Goal: Information Seeking & Learning: Compare options

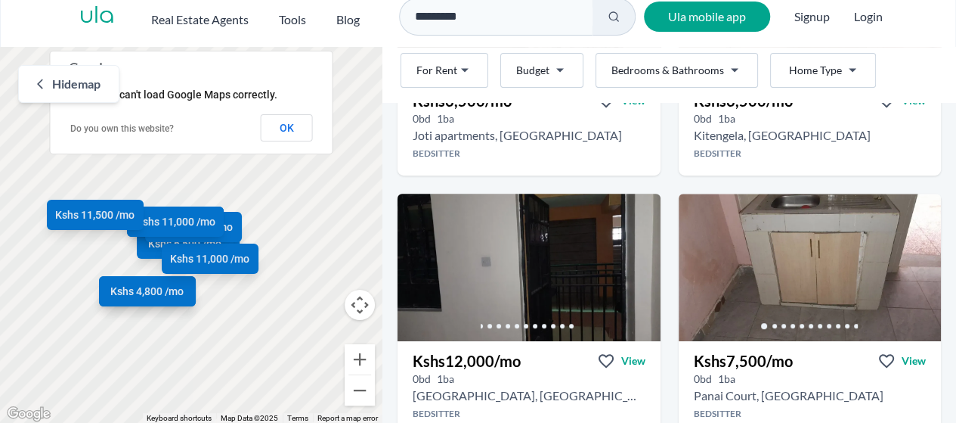
scroll to position [481, 0]
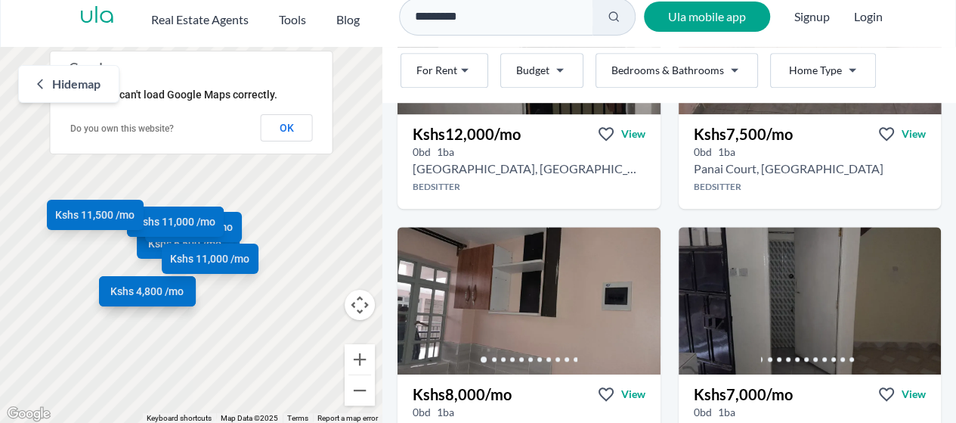
click at [72, 81] on span "Hide map" at bounding box center [76, 84] width 48 height 18
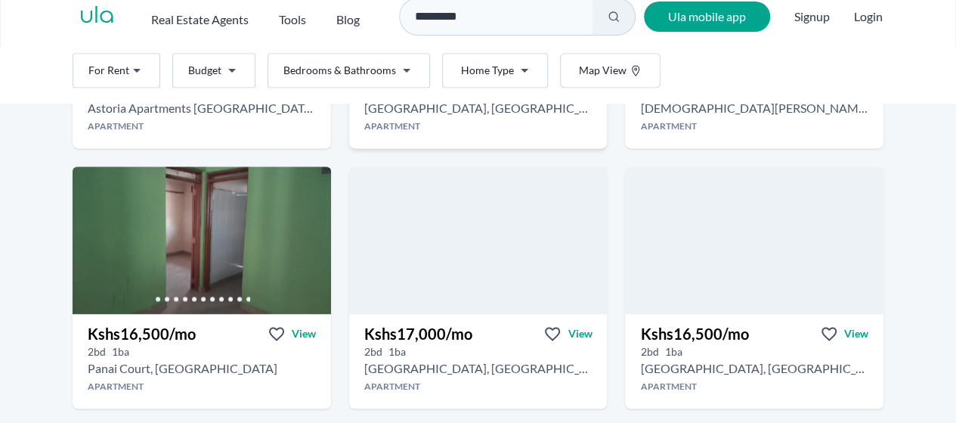
scroll to position [1086, 0]
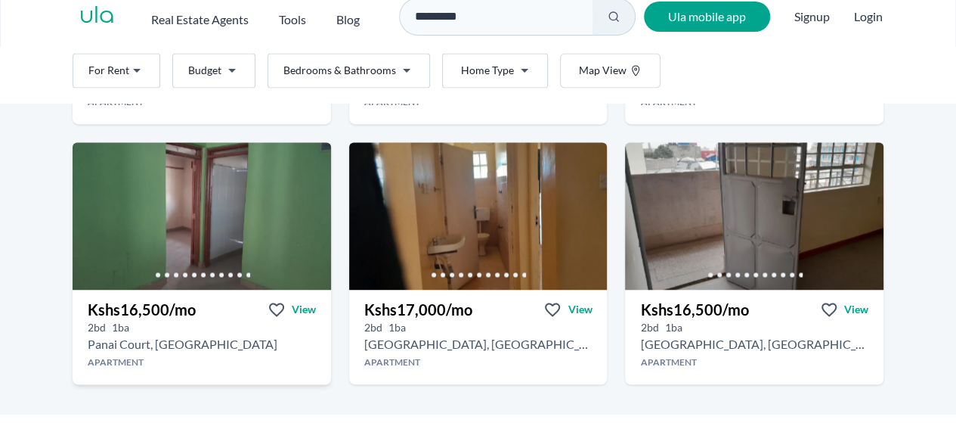
click at [169, 299] on h3 "Kshs 16,500 /mo" at bounding box center [142, 309] width 108 height 21
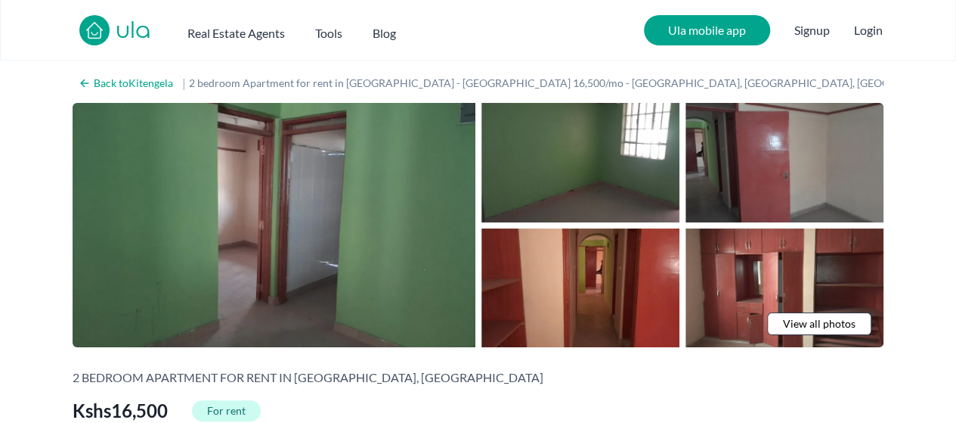
click at [818, 322] on span "View all photos" at bounding box center [819, 323] width 73 height 15
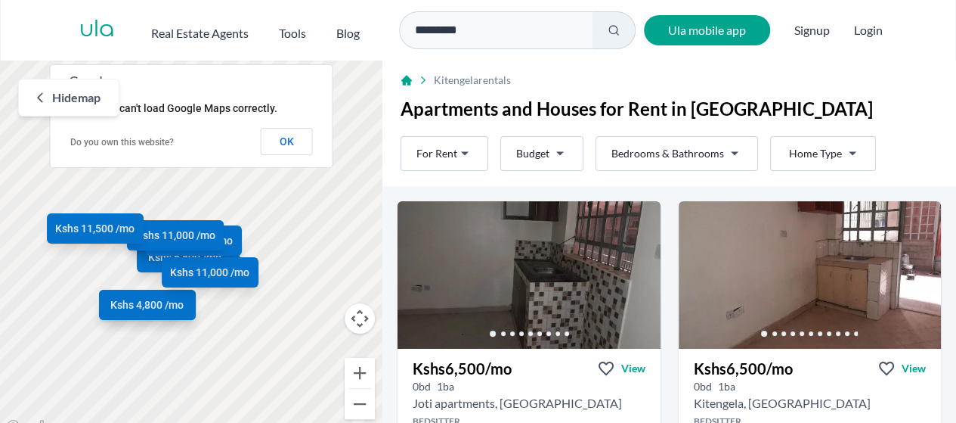
click at [78, 96] on span "Hide map" at bounding box center [76, 97] width 48 height 18
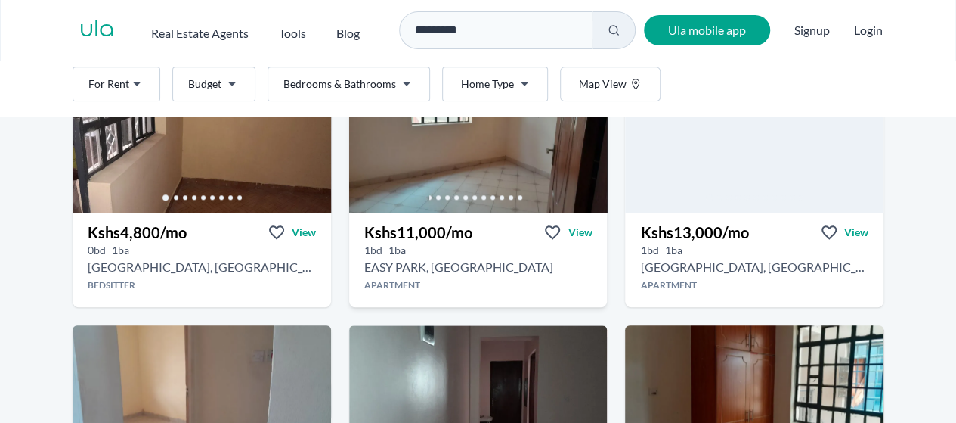
scroll to position [605, 0]
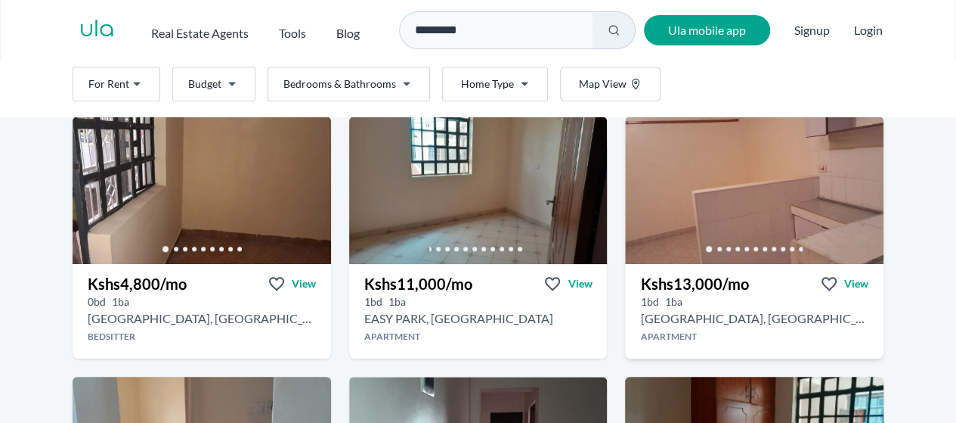
click at [680, 278] on h3 "Kshs 13,000 /mo" at bounding box center [694, 283] width 108 height 21
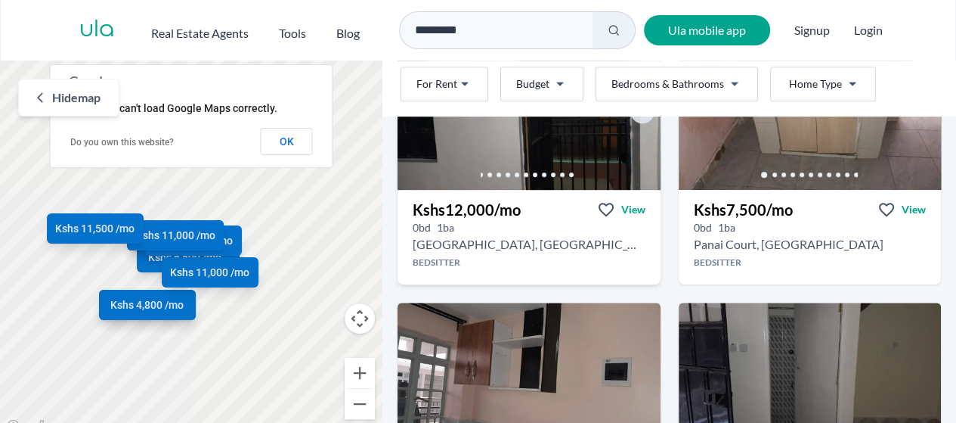
scroll to position [454, 0]
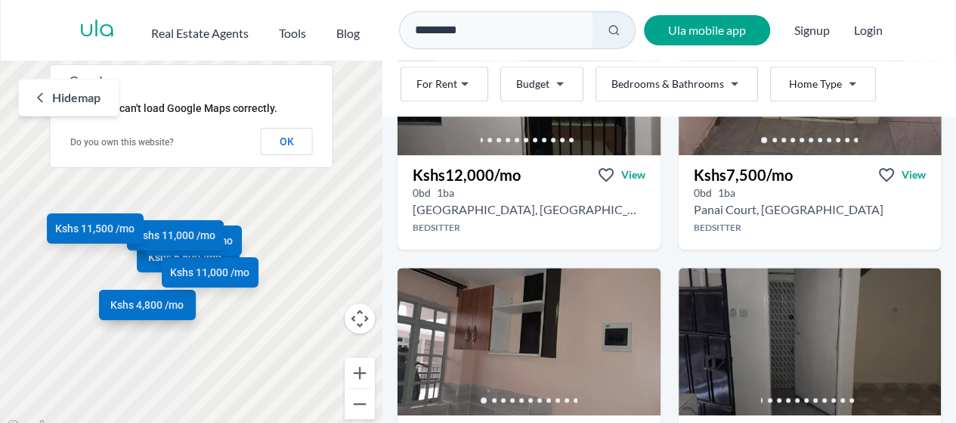
click at [53, 92] on span "Hide map" at bounding box center [76, 97] width 48 height 18
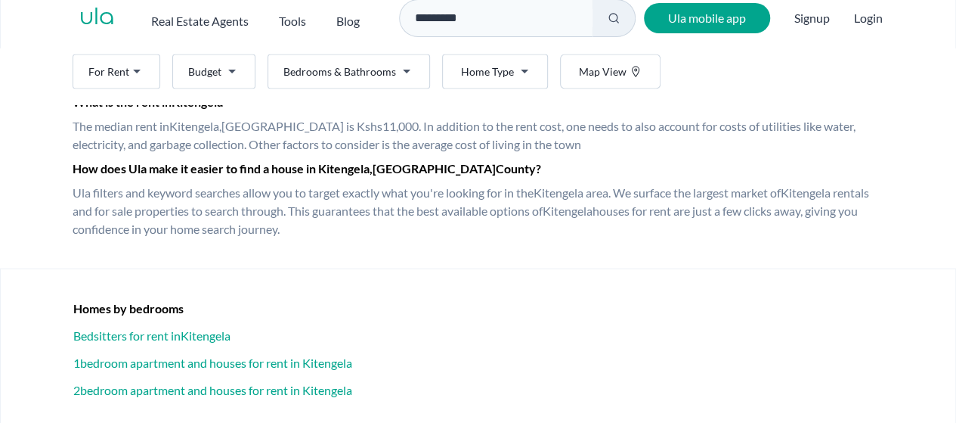
scroll to position [18, 0]
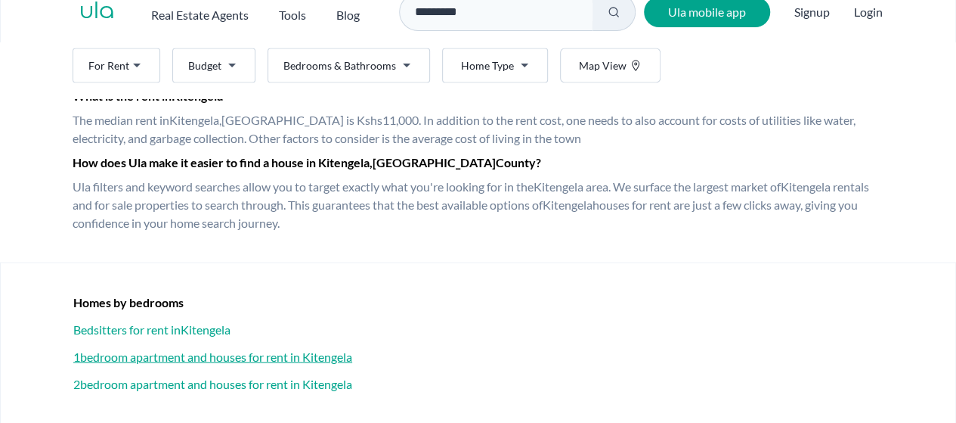
click at [198, 356] on h3 "1 bedroom apartment and houses for rent in [GEOGRAPHIC_DATA]" at bounding box center [478, 357] width 810 height 18
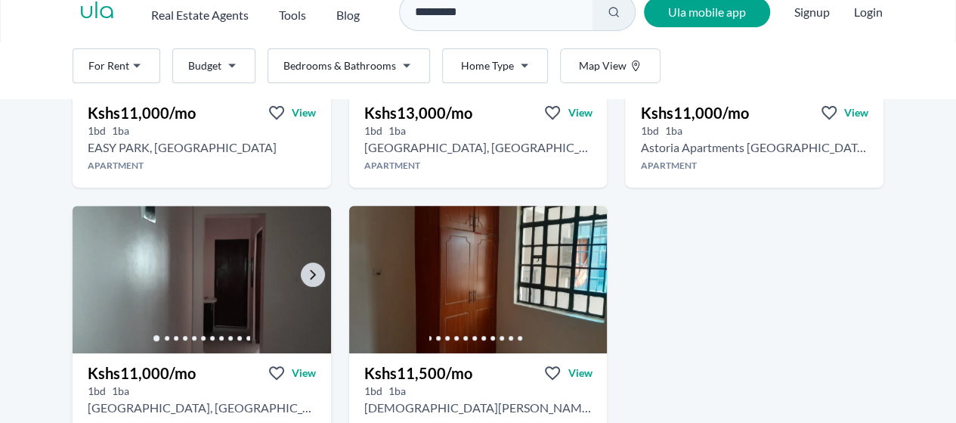
scroll to position [276, 0]
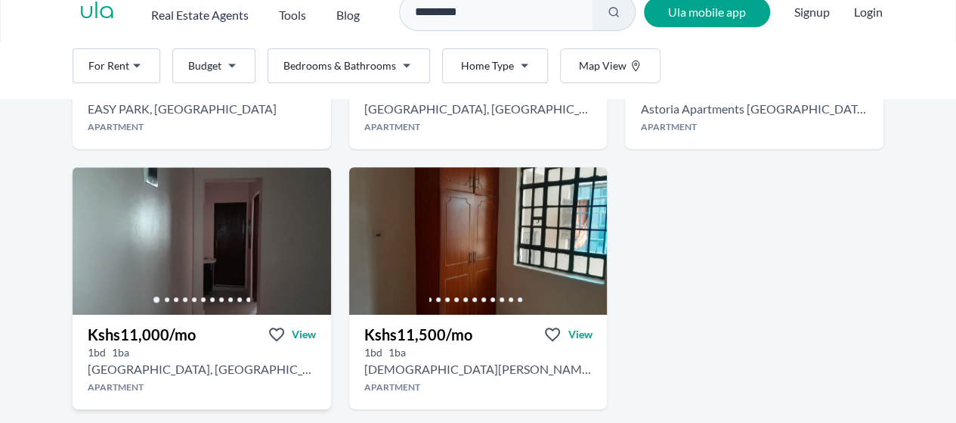
click at [121, 334] on h3 "Kshs 11,000 /mo" at bounding box center [142, 334] width 108 height 21
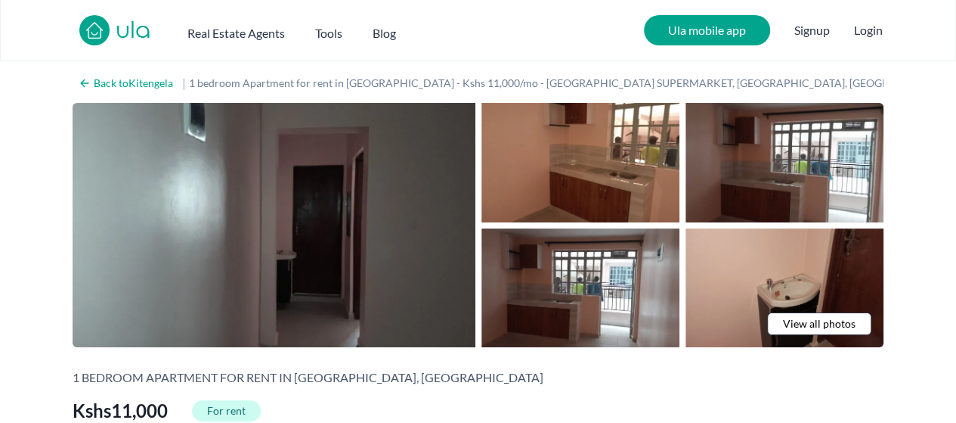
click at [813, 323] on span "View all photos" at bounding box center [819, 323] width 73 height 15
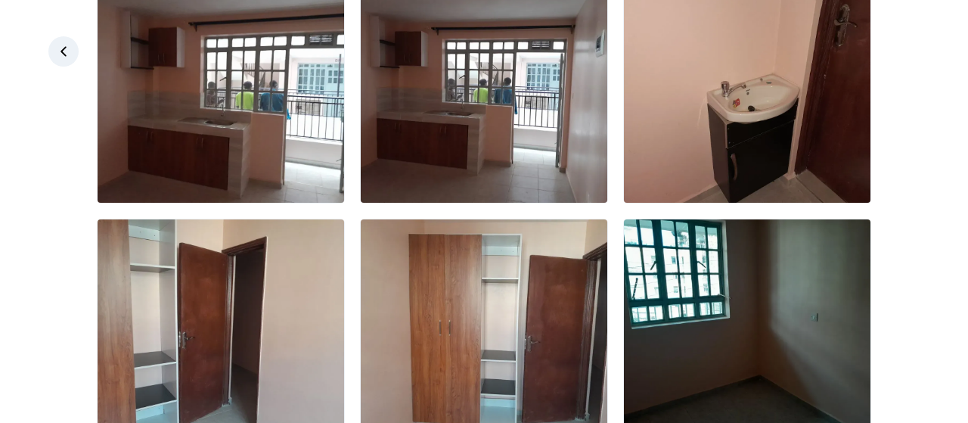
scroll to position [311, 0]
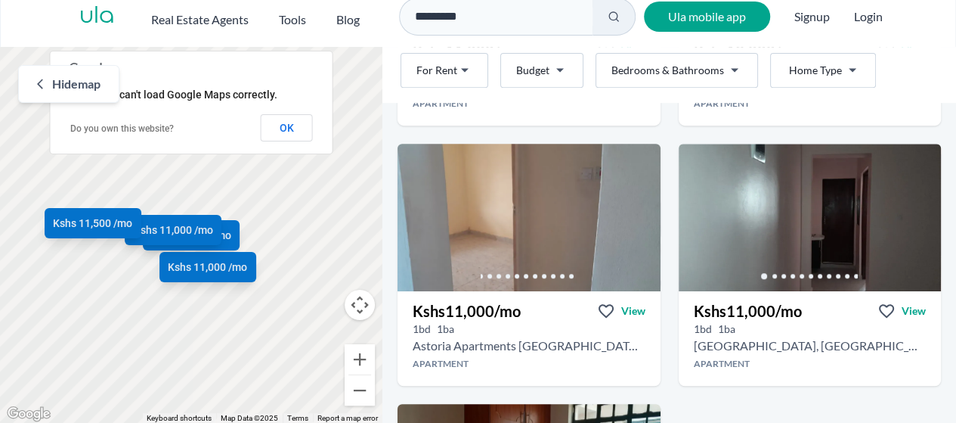
scroll to position [352, 0]
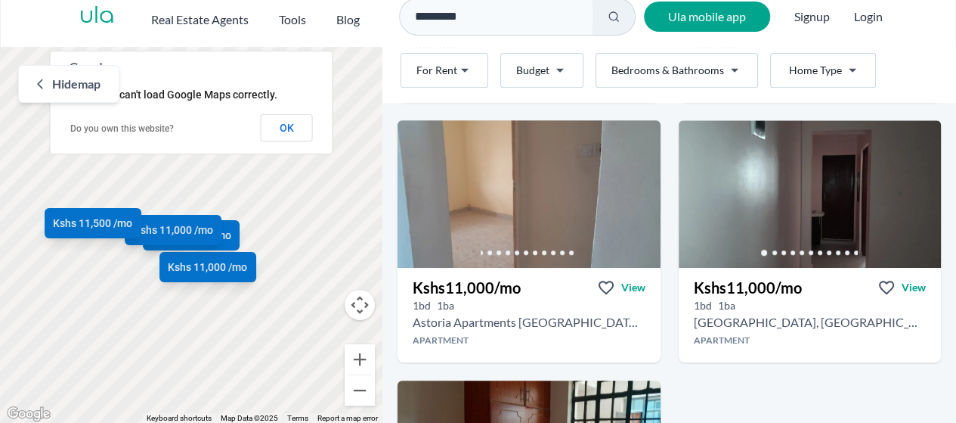
click at [95, 88] on span "Hide map" at bounding box center [76, 84] width 48 height 18
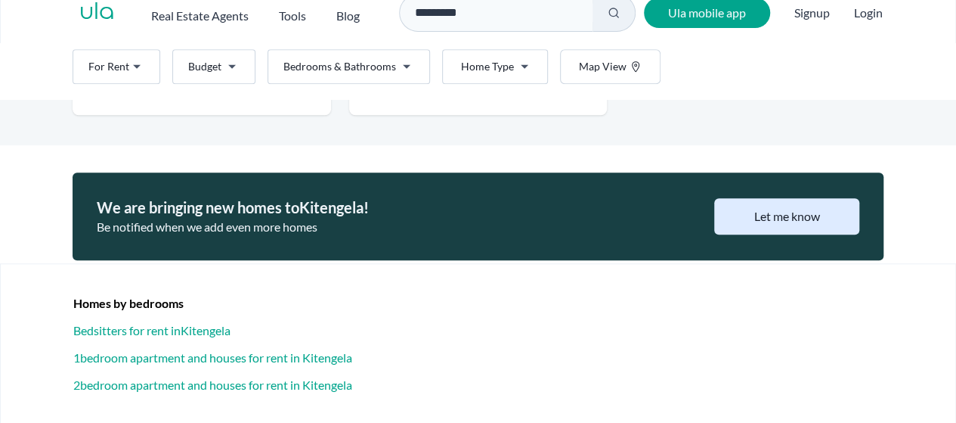
scroll to position [18, 0]
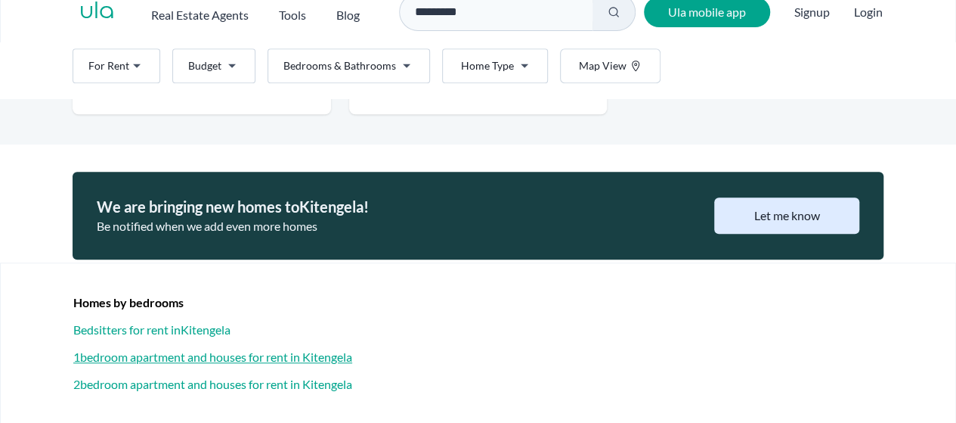
click at [206, 355] on h3 "1 bedroom apartment and houses for rent in [GEOGRAPHIC_DATA]" at bounding box center [478, 357] width 810 height 18
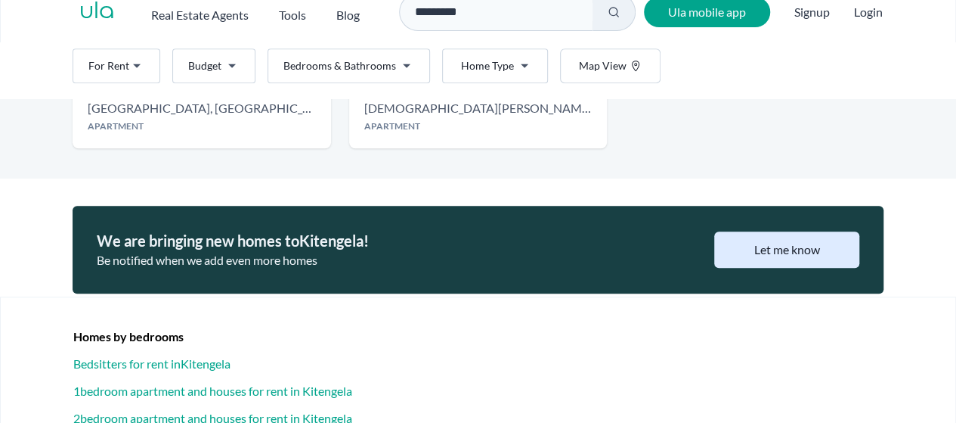
scroll to position [571, 0]
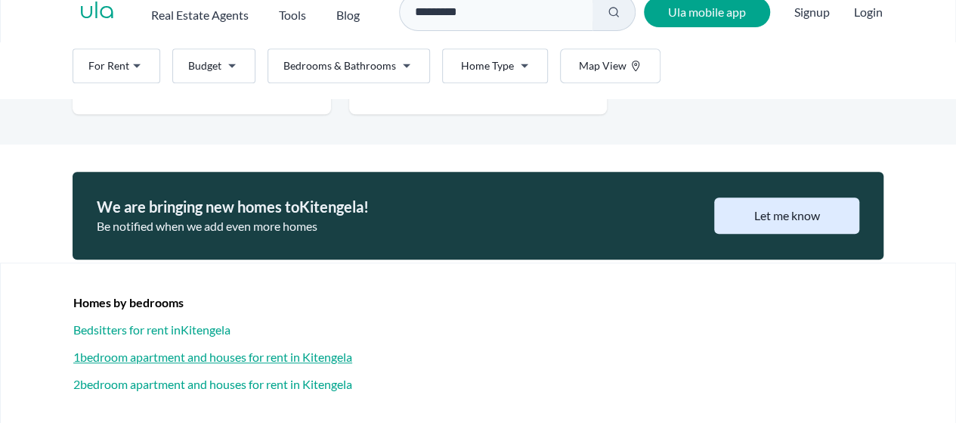
click at [200, 356] on h3 "1 bedroom apartment and houses for rent in [GEOGRAPHIC_DATA]" at bounding box center [478, 357] width 810 height 18
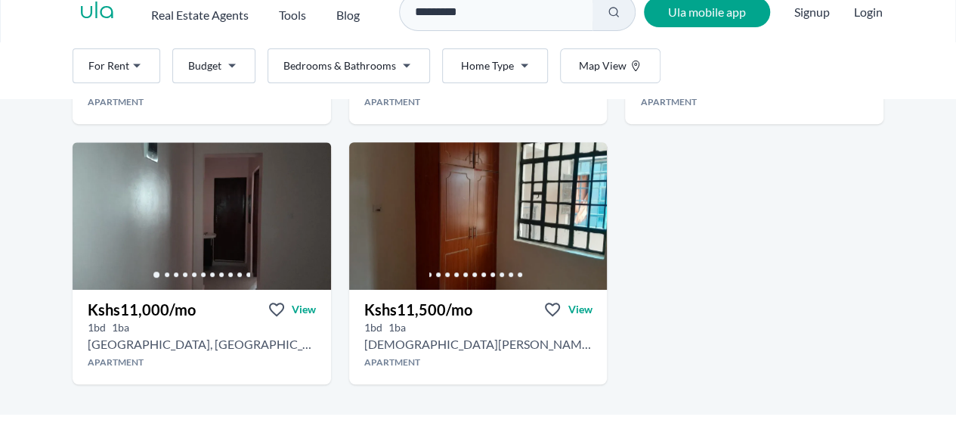
scroll to position [268, 0]
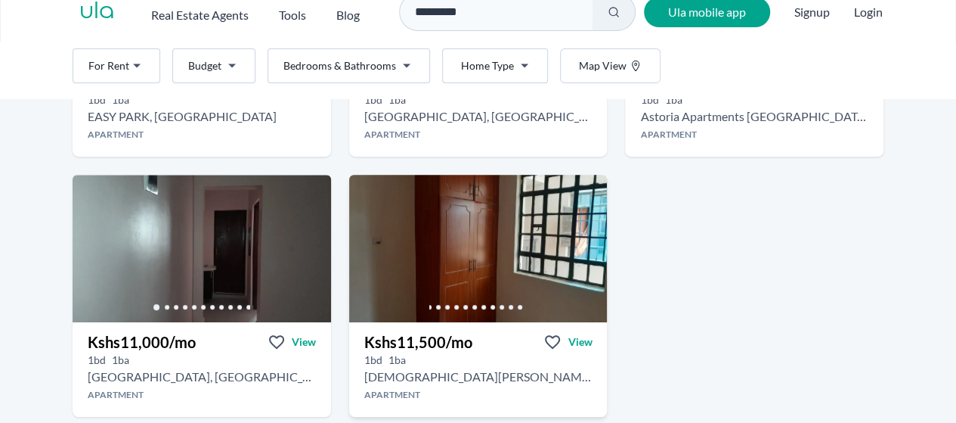
click at [456, 354] on div "1 bd 1 ba" at bounding box center [478, 359] width 259 height 15
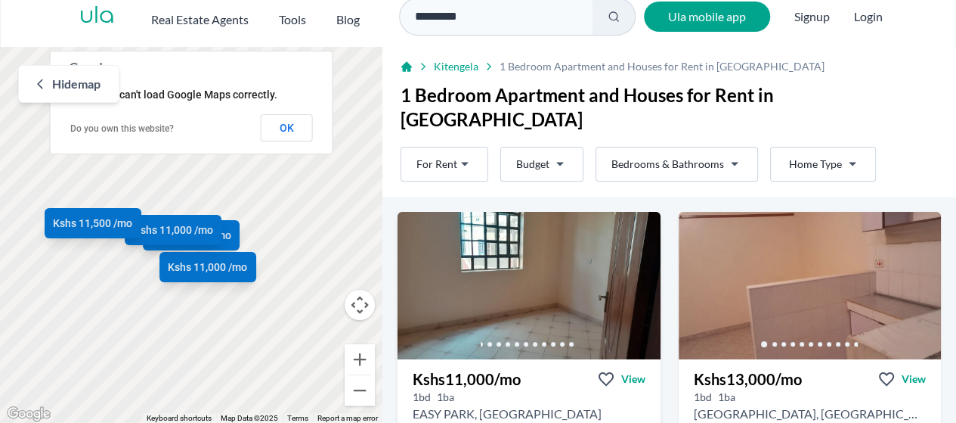
click at [443, 368] on h3 "Kshs 11,000 /mo" at bounding box center [467, 378] width 108 height 21
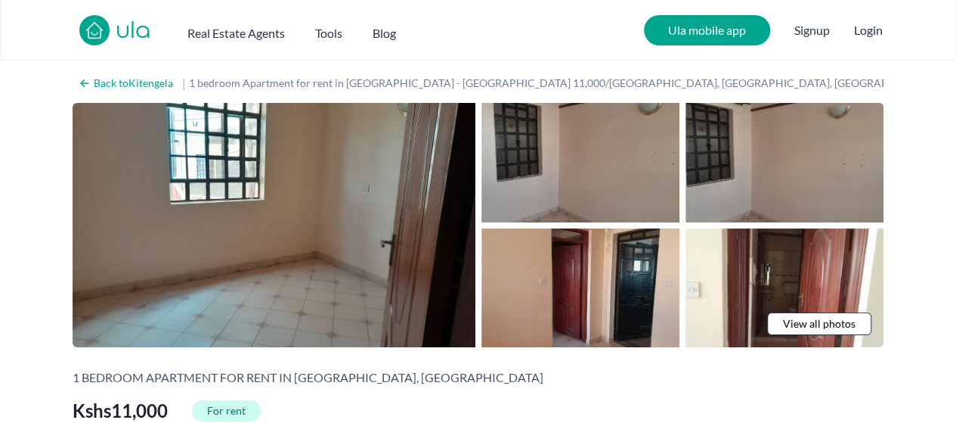
click at [811, 323] on span "View all photos" at bounding box center [819, 323] width 73 height 15
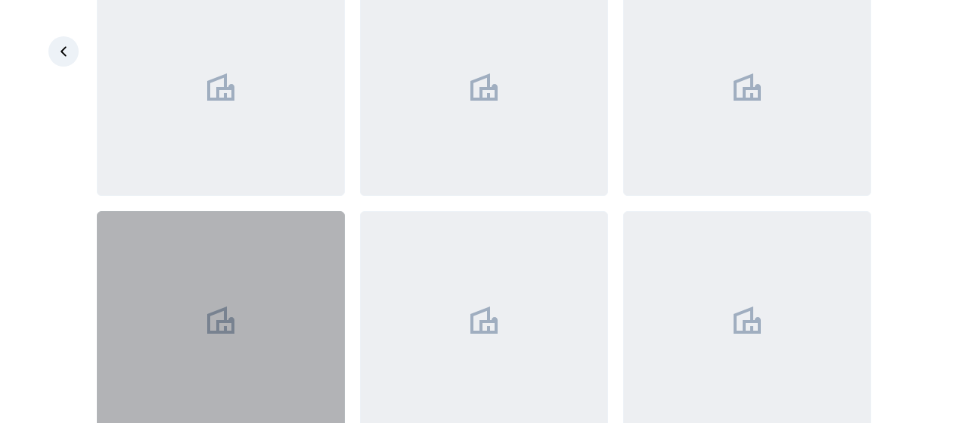
scroll to position [1080, 0]
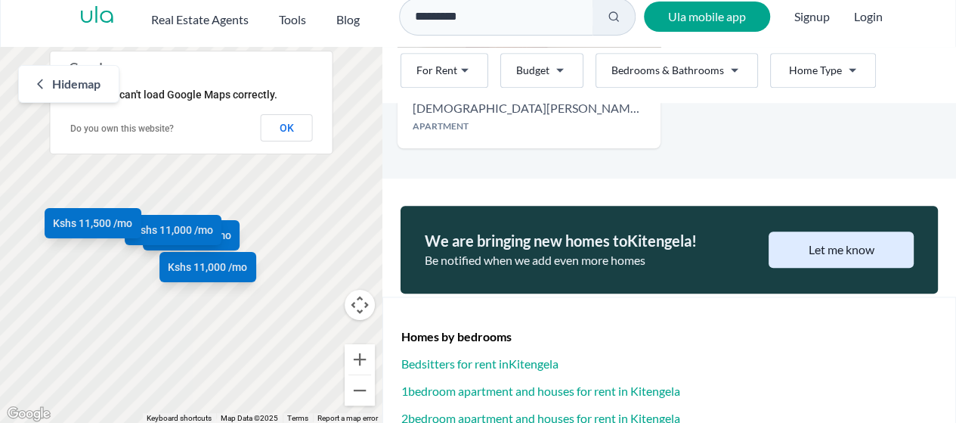
scroll to position [835, 0]
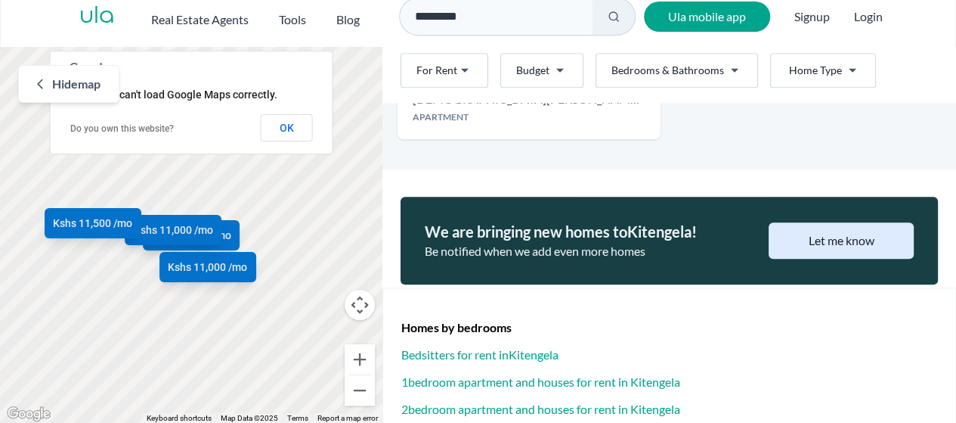
click at [84, 82] on span "Hide map" at bounding box center [76, 84] width 48 height 18
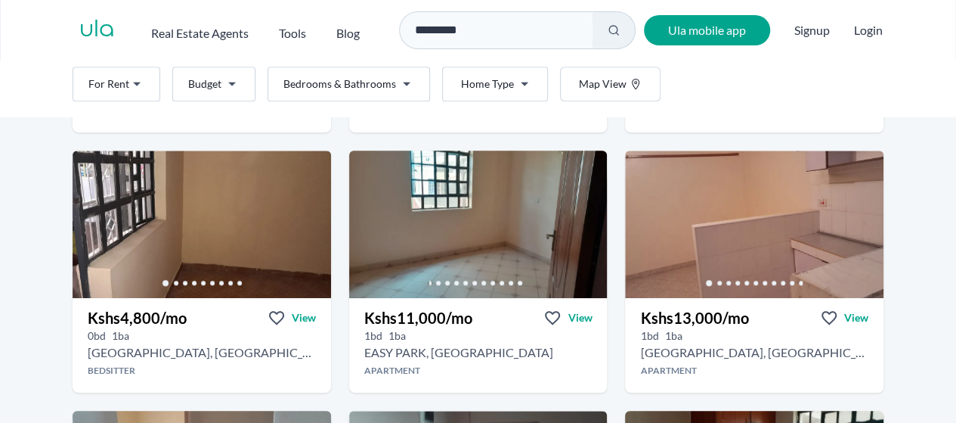
scroll to position [1091, 0]
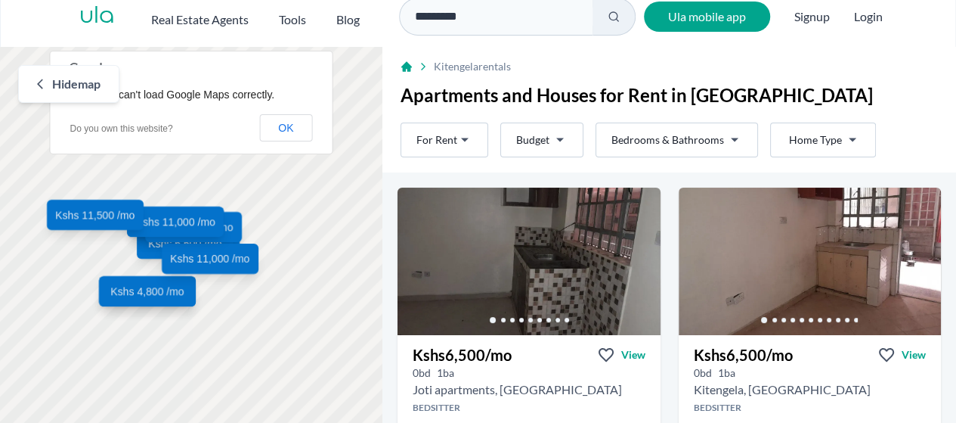
scroll to position [253, 0]
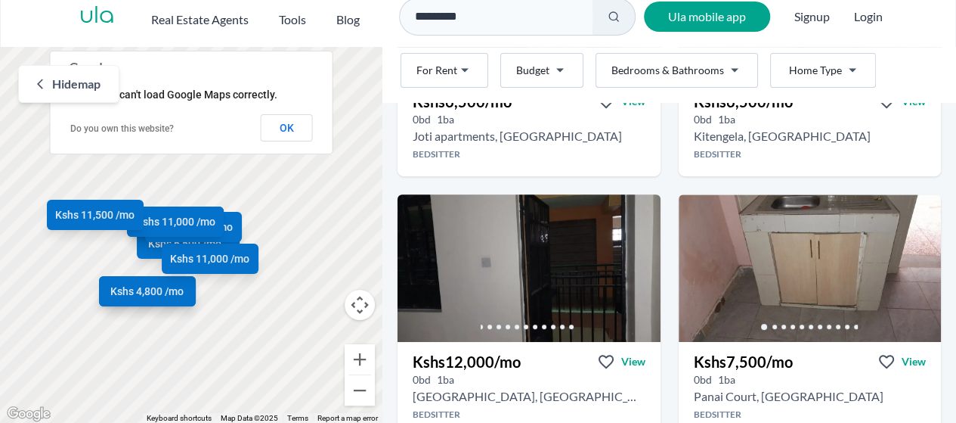
click at [95, 82] on span "Hide map" at bounding box center [76, 84] width 48 height 18
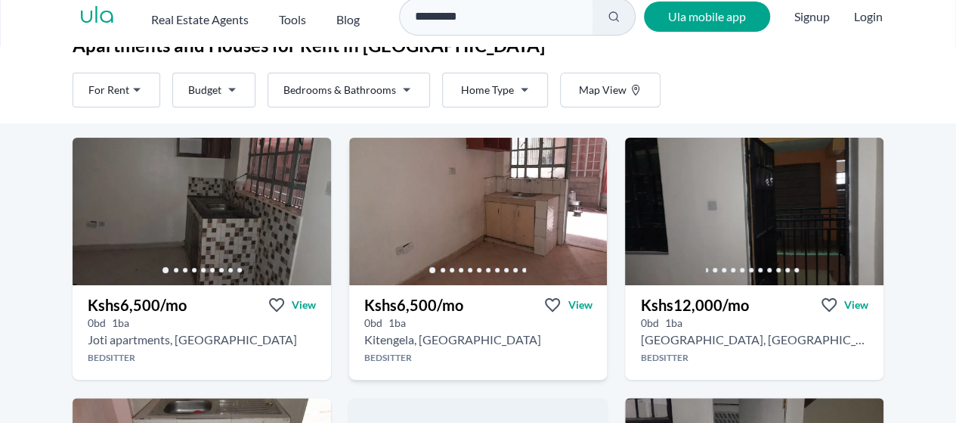
scroll to position [26, 0]
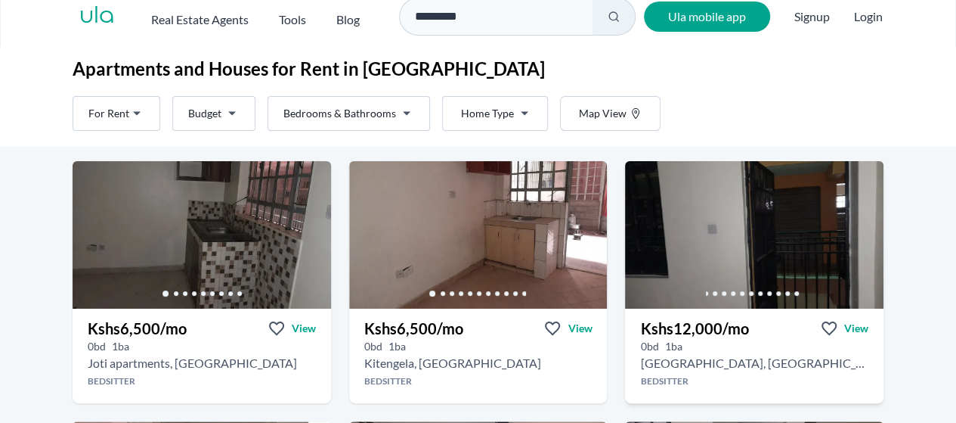
click at [680, 324] on h3 "Kshs 12,000 /mo" at bounding box center [694, 328] width 108 height 21
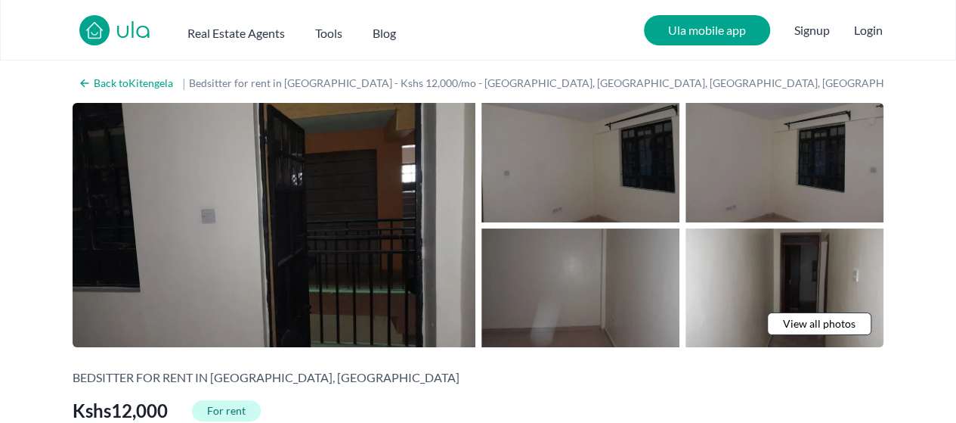
click at [827, 324] on span "View all photos" at bounding box center [819, 323] width 73 height 15
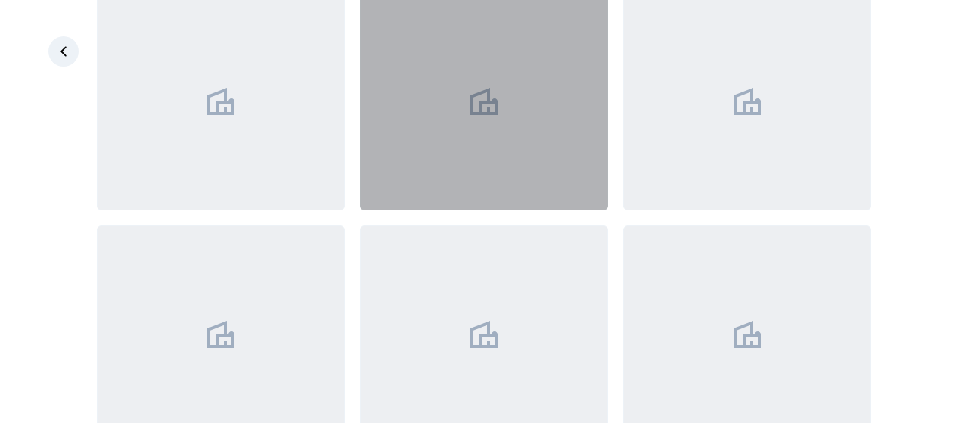
scroll to position [605, 0]
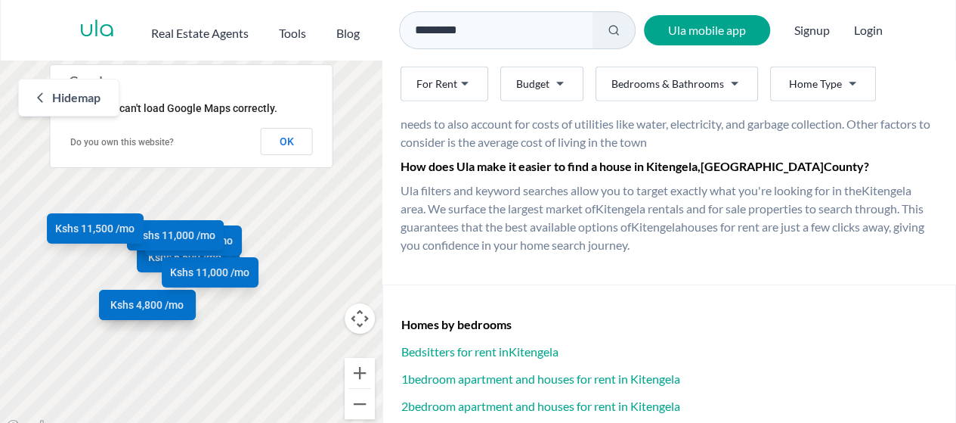
scroll to position [2440, 0]
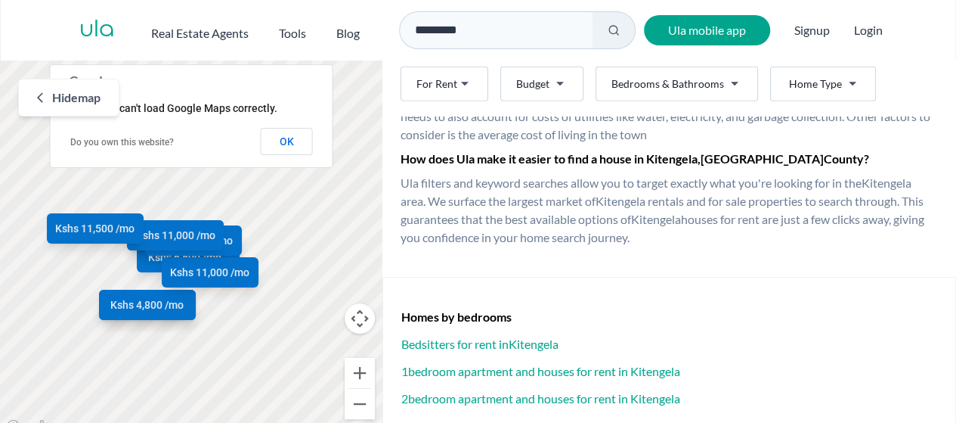
click at [52, 95] on span "Hide map" at bounding box center [76, 97] width 48 height 18
